Goal: Task Accomplishment & Management: Complete application form

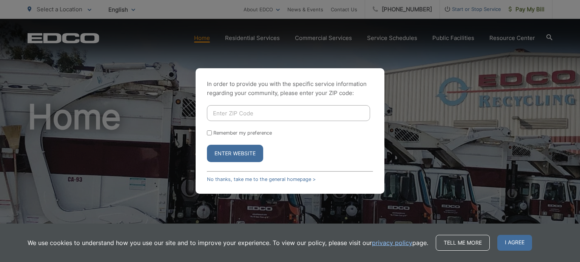
click at [233, 117] on input "Enter ZIP Code" at bounding box center [288, 113] width 163 height 16
type input "90275"
click at [245, 154] on button "Enter Website" at bounding box center [235, 153] width 56 height 17
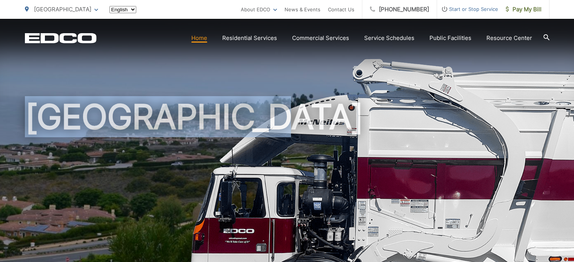
drag, startPoint x: 0, startPoint y: 0, endPoint x: 335, endPoint y: 90, distance: 347.2
click at [335, 90] on div "[GEOGRAPHIC_DATA]" at bounding box center [287, 175] width 525 height 312
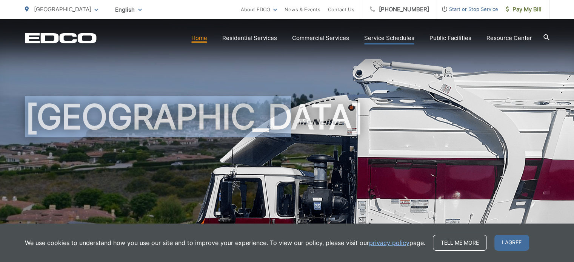
click at [397, 36] on link "Service Schedules" at bounding box center [389, 38] width 50 height 9
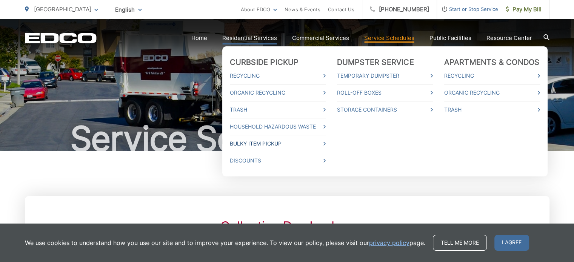
click at [279, 143] on link "Bulky Item Pickup" at bounding box center [278, 143] width 96 height 9
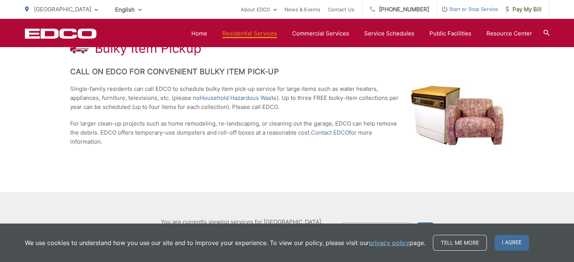
scroll to position [201, 0]
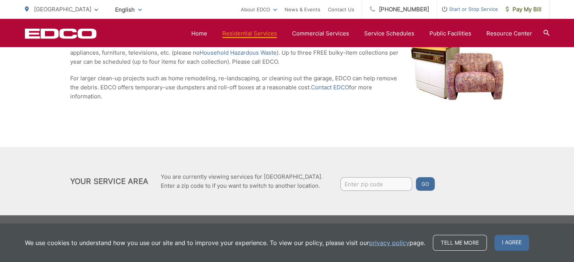
click at [343, 188] on input "Enter zip code" at bounding box center [377, 184] width 72 height 14
type input "90275"
click at [420, 185] on button "Go" at bounding box center [425, 184] width 19 height 14
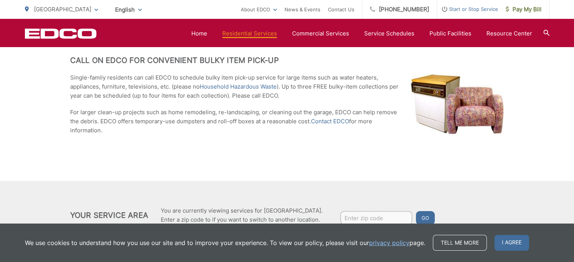
scroll to position [156, 0]
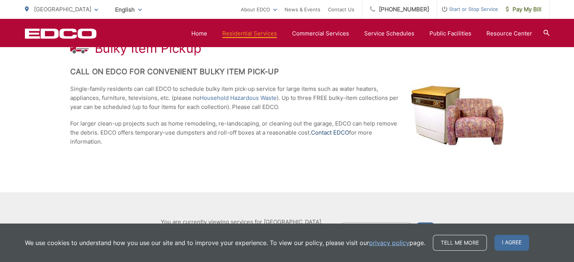
click at [332, 134] on link "Contact EDCO" at bounding box center [330, 132] width 38 height 9
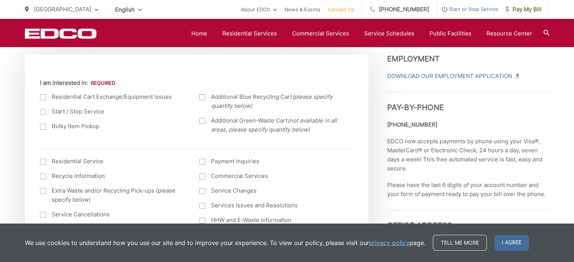
scroll to position [234, 0]
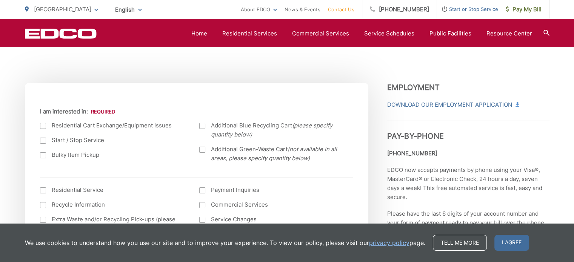
click at [41, 157] on div at bounding box center [43, 156] width 6 height 6
click at [0, 0] on input "Bulky Item Pickup" at bounding box center [0, 0] width 0 height 0
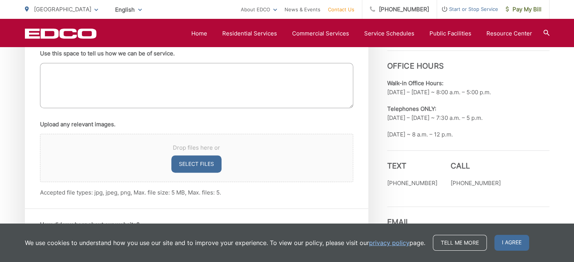
scroll to position [457, 0]
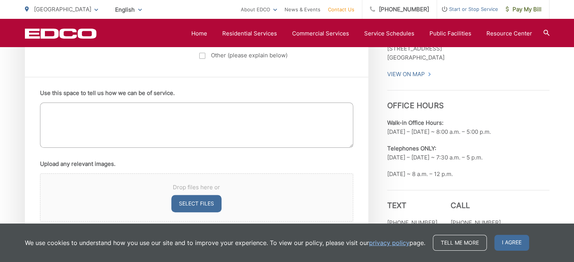
click at [69, 106] on textarea "Use this space to tell us how we can be of service." at bounding box center [196, 125] width 313 height 45
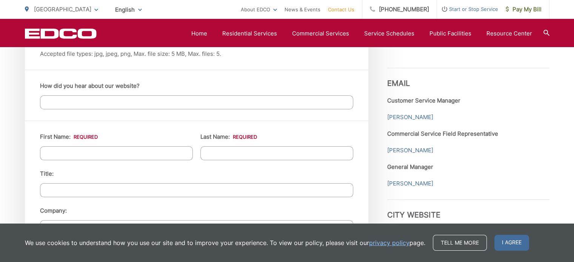
scroll to position [636, 0]
type textarea "Would like to have an office chair picked up."
click at [94, 158] on input "First Name: *" at bounding box center [116, 154] width 153 height 14
click at [85, 153] on input "Susa" at bounding box center [116, 154] width 153 height 14
type input "Susan"
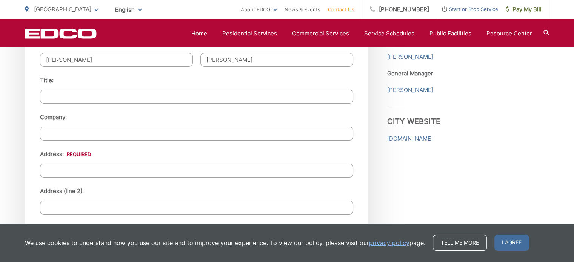
scroll to position [730, 0]
type input "Grau"
click at [82, 167] on input "Address: *" at bounding box center [196, 171] width 313 height 14
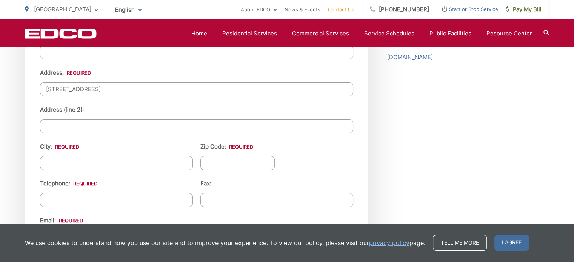
type input "2654 Colt Road"
click at [81, 164] on input "City: *" at bounding box center [116, 163] width 153 height 14
type input "[GEOGRAPHIC_DATA]"
type input "90275"
click at [98, 194] on input "(___) ___-____" at bounding box center [116, 200] width 153 height 14
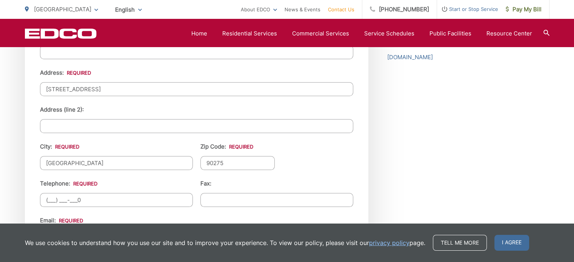
click at [53, 197] on input "(___) ___-___0" at bounding box center [116, 200] width 153 height 14
click at [85, 198] on input "(310) 936-___0" at bounding box center [116, 200] width 153 height 14
type input "(310) 936-4065"
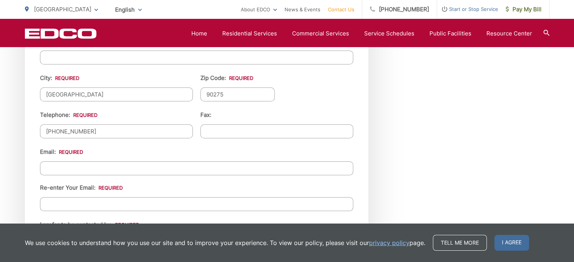
scroll to position [881, 0]
click at [110, 162] on input "Email *" at bounding box center [196, 168] width 313 height 14
type input "mommagrau@aol.com"
click at [108, 197] on input "Re-enter Your Email:" at bounding box center [196, 204] width 313 height 14
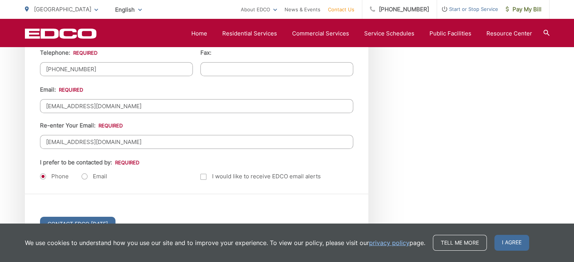
scroll to position [944, 0]
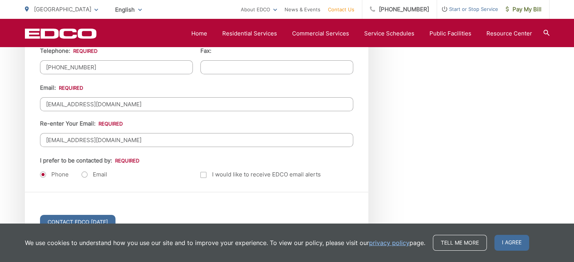
type input "mommagrau@aol.com"
click at [83, 173] on label "Email" at bounding box center [95, 175] width 26 height 8
radio input "true"
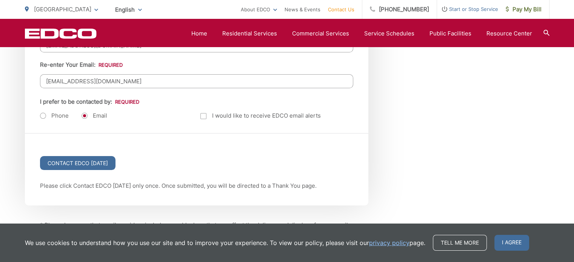
scroll to position [1095, 0]
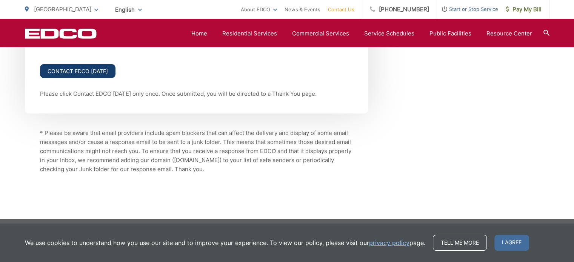
click at [91, 66] on input "Contact EDCO Today" at bounding box center [78, 71] width 76 height 14
